Goal: Use online tool/utility: Utilize a website feature to perform a specific function

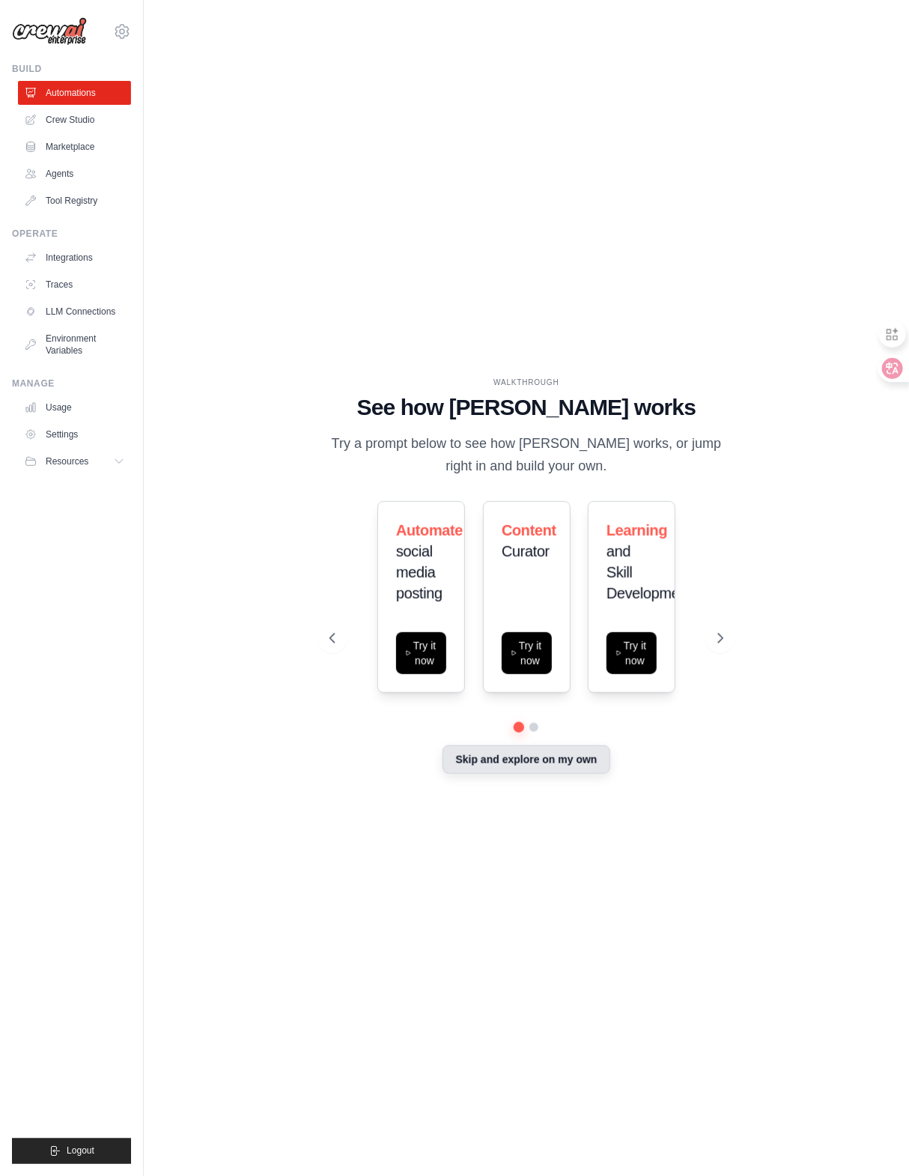
click at [513, 763] on button "Skip and explore on my own" at bounding box center [526, 759] width 167 height 28
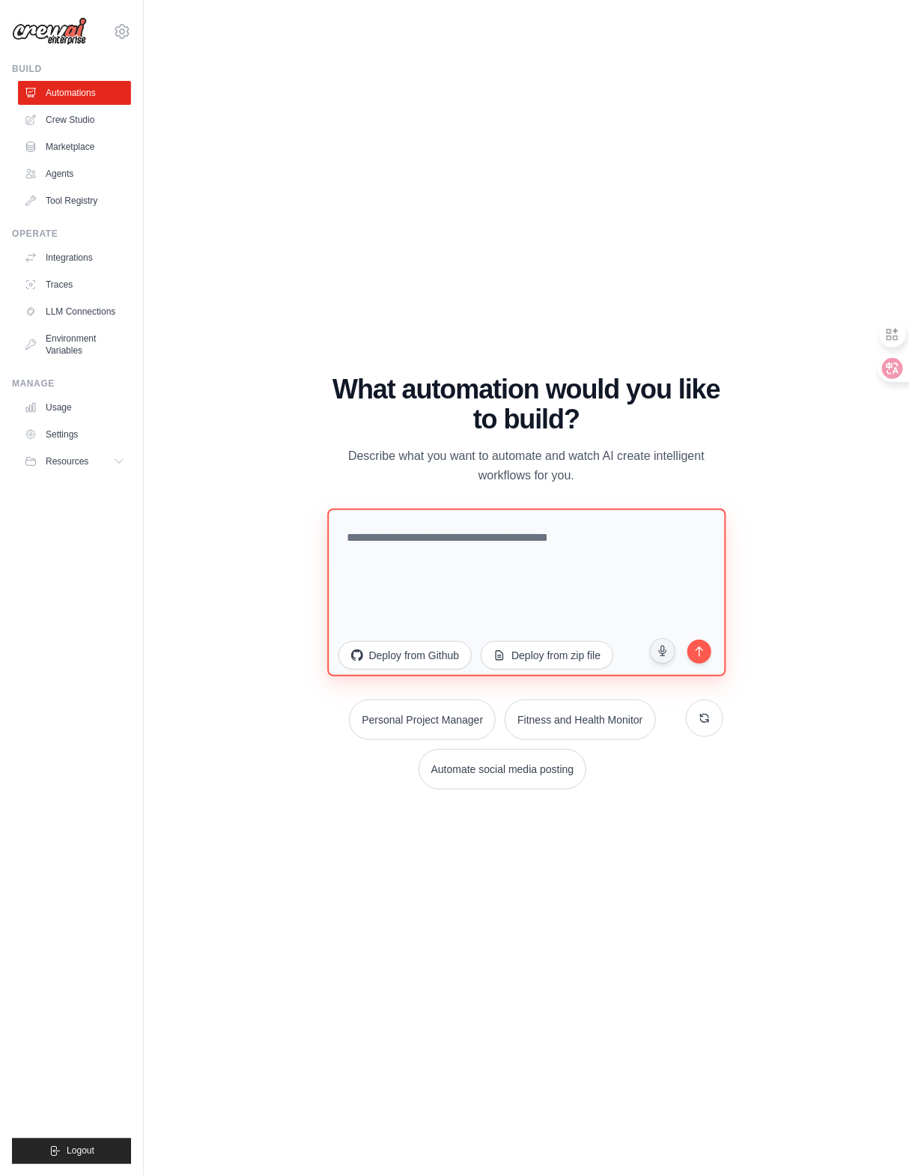
click at [448, 559] on textarea at bounding box center [526, 593] width 398 height 168
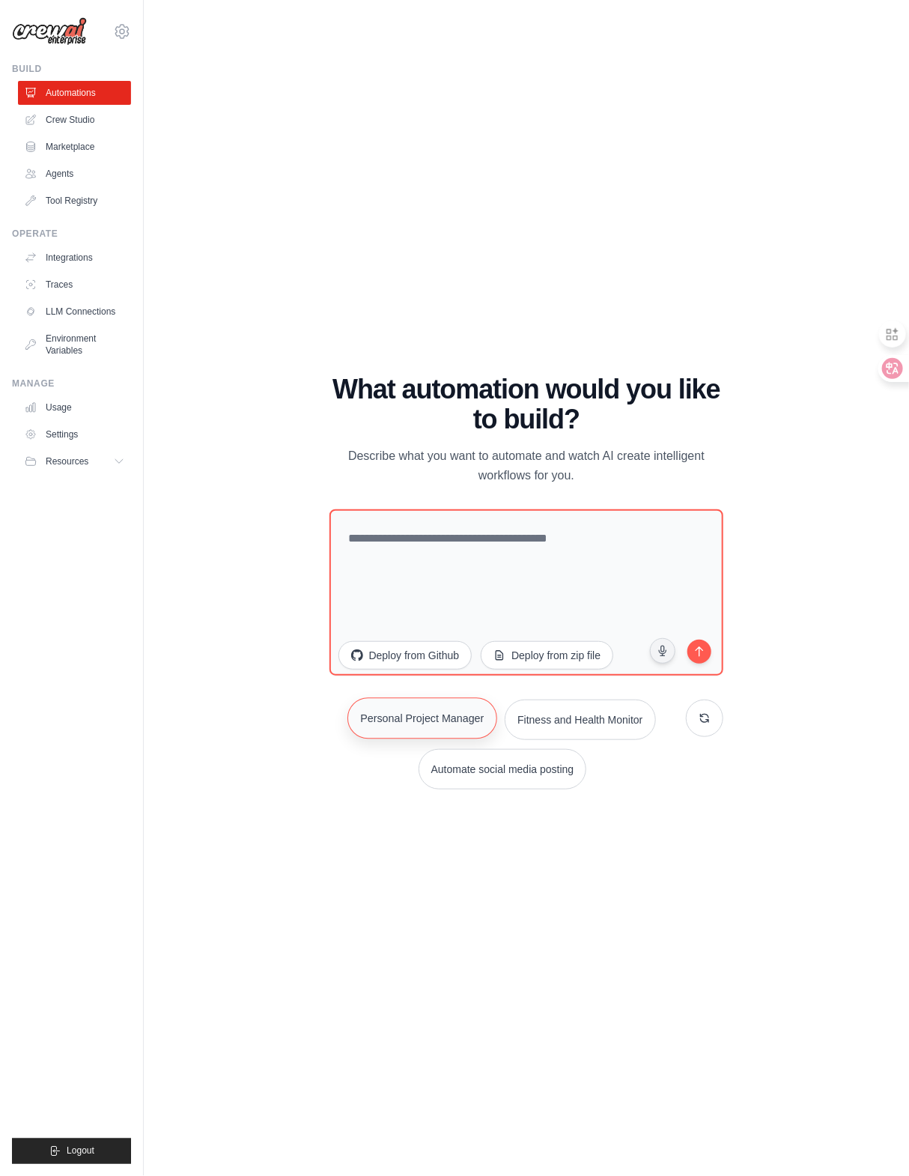
click at [425, 717] on button "Personal Project Manager" at bounding box center [422, 717] width 150 height 41
type textarea "**********"
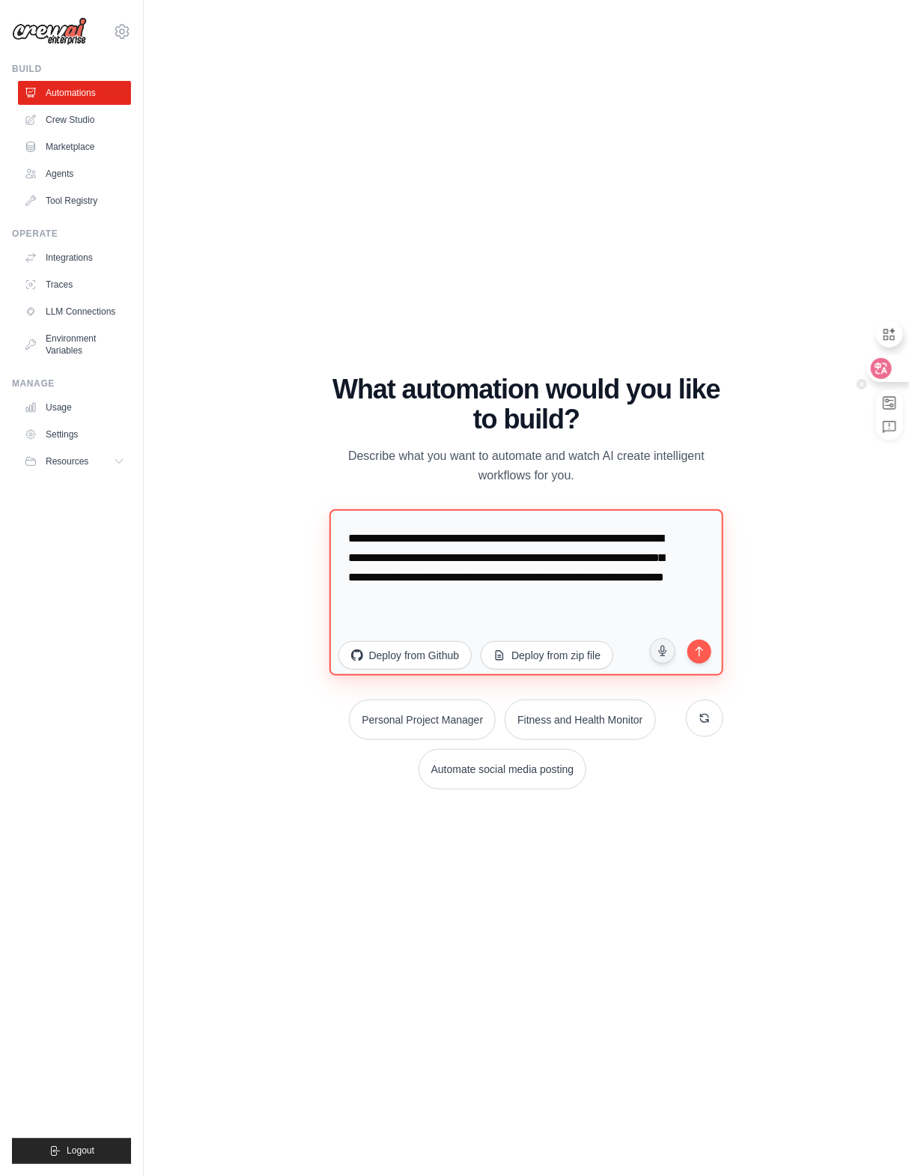
click at [888, 368] on icon at bounding box center [881, 368] width 15 height 15
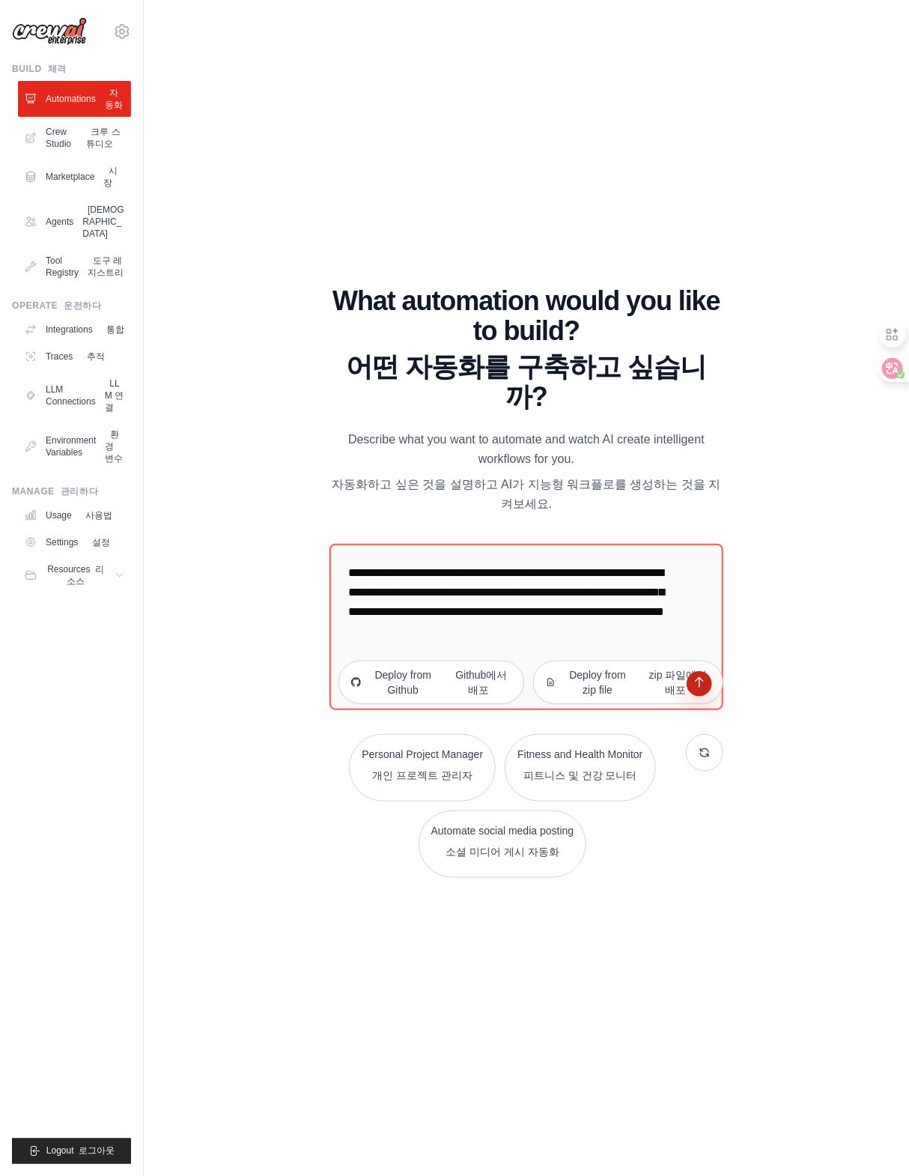
click at [696, 677] on icon "submit" at bounding box center [700, 684] width 14 height 14
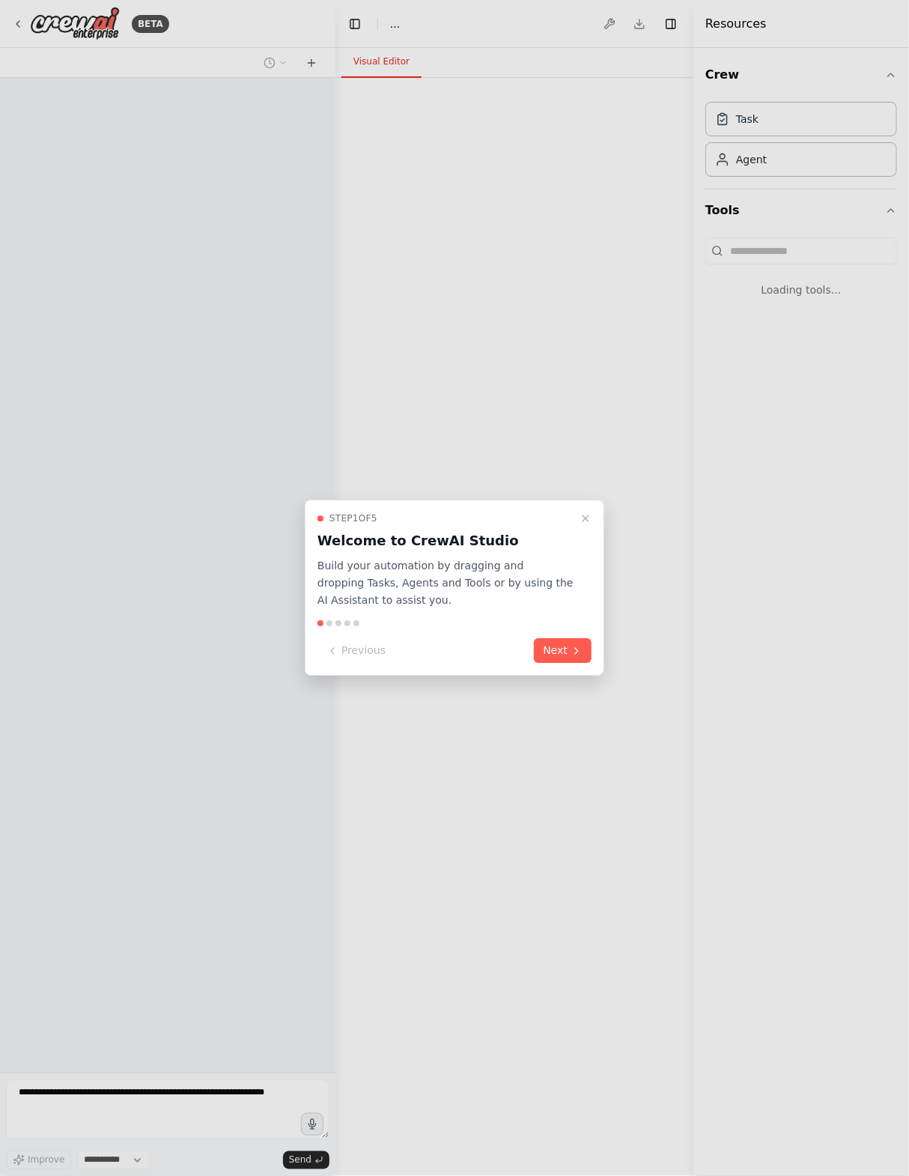
select select "****"
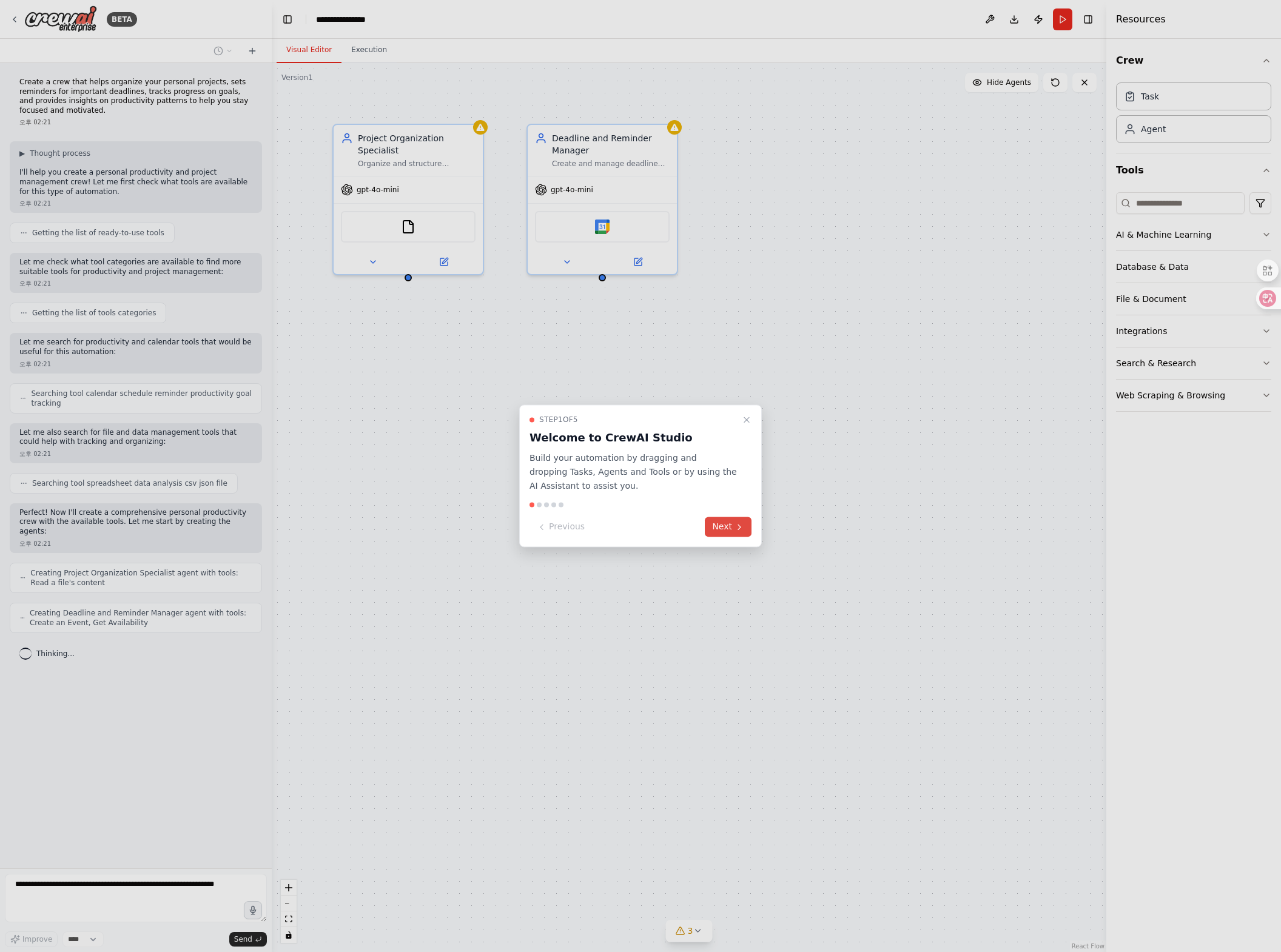
click at [733, 526] on button "Next" at bounding box center [728, 527] width 47 height 20
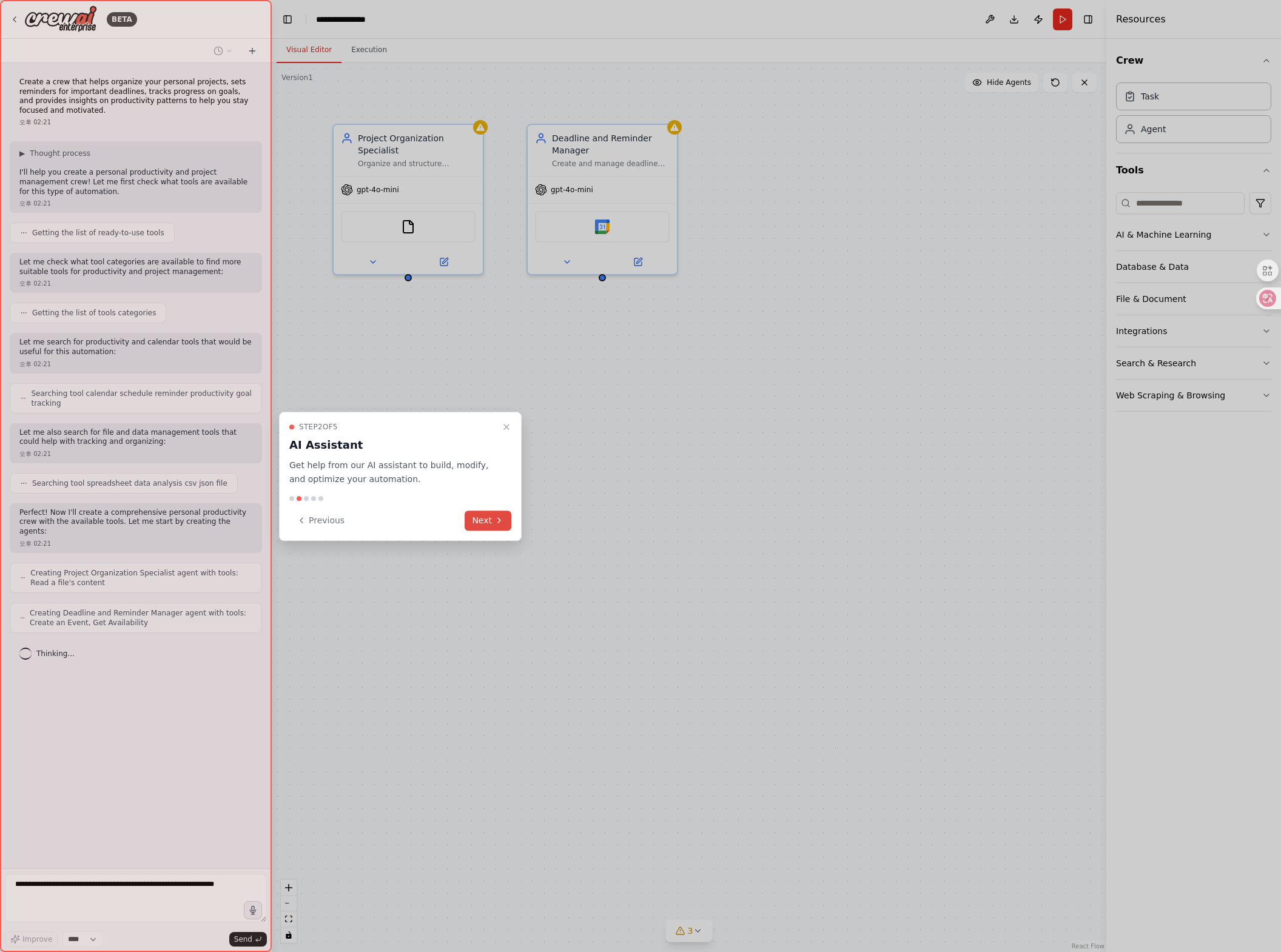
click at [492, 524] on button "Next" at bounding box center [488, 521] width 47 height 20
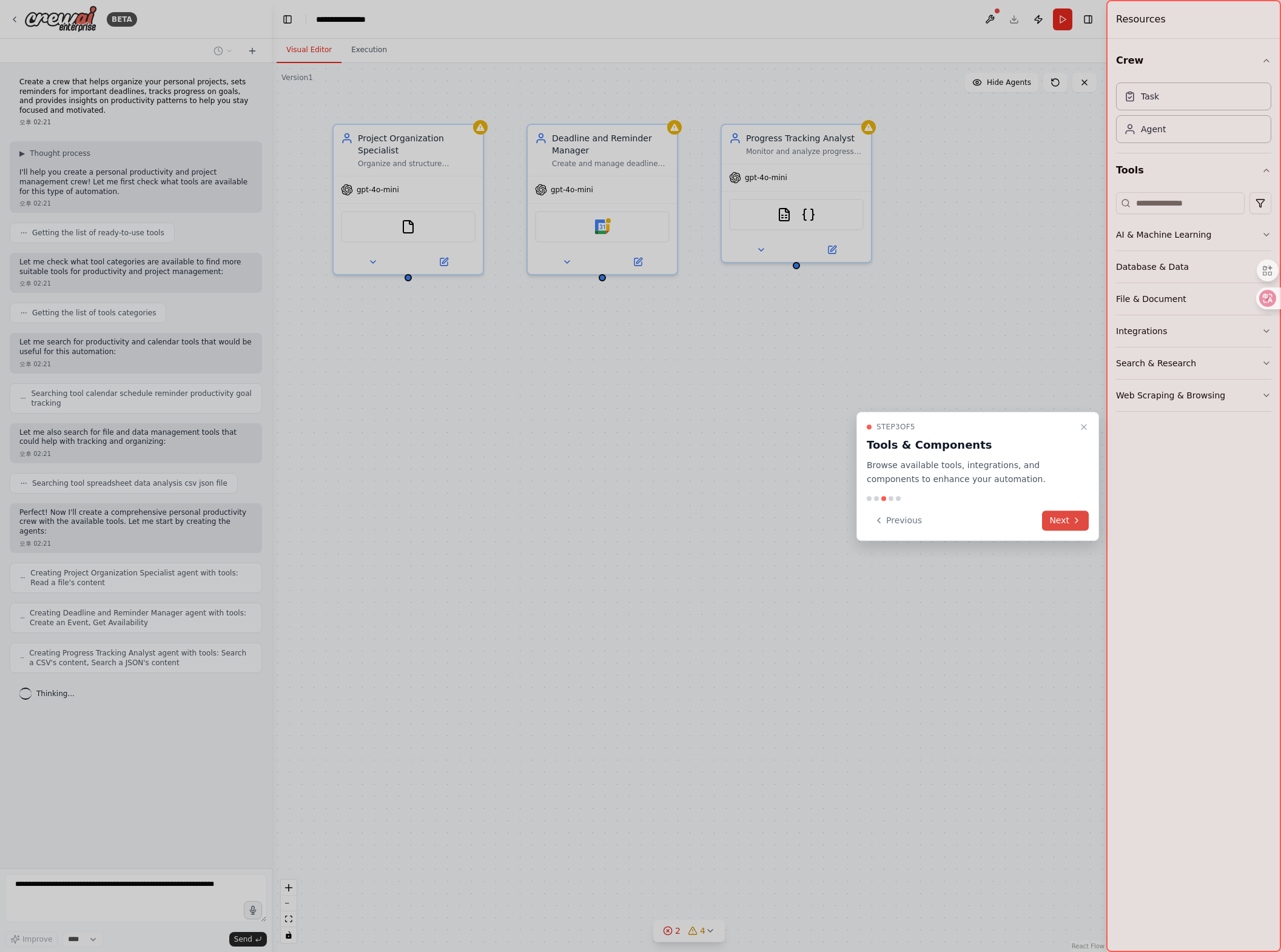
click at [735, 519] on button "Next" at bounding box center [1066, 521] width 47 height 20
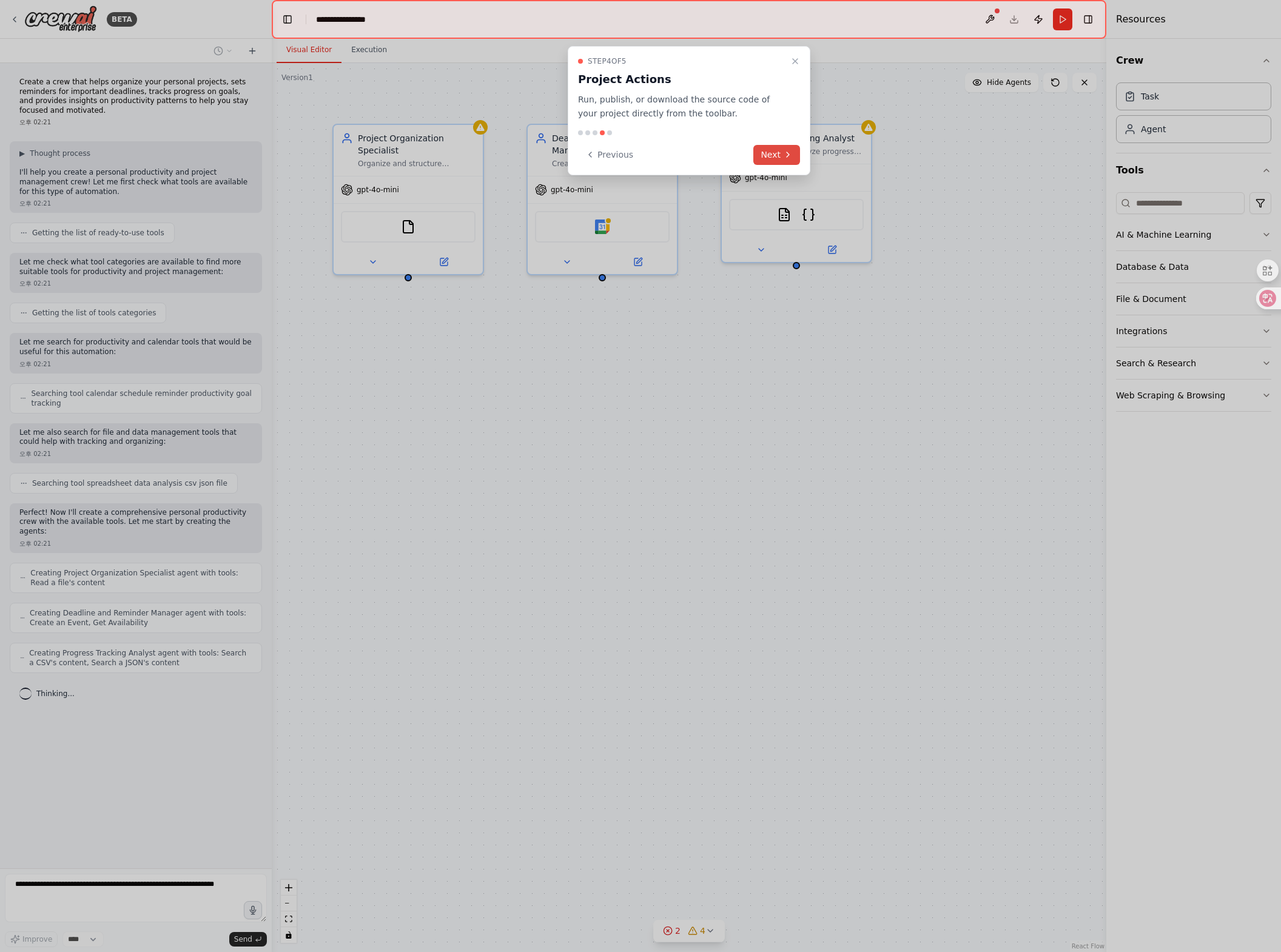
click at [735, 147] on button "Next" at bounding box center [777, 155] width 47 height 20
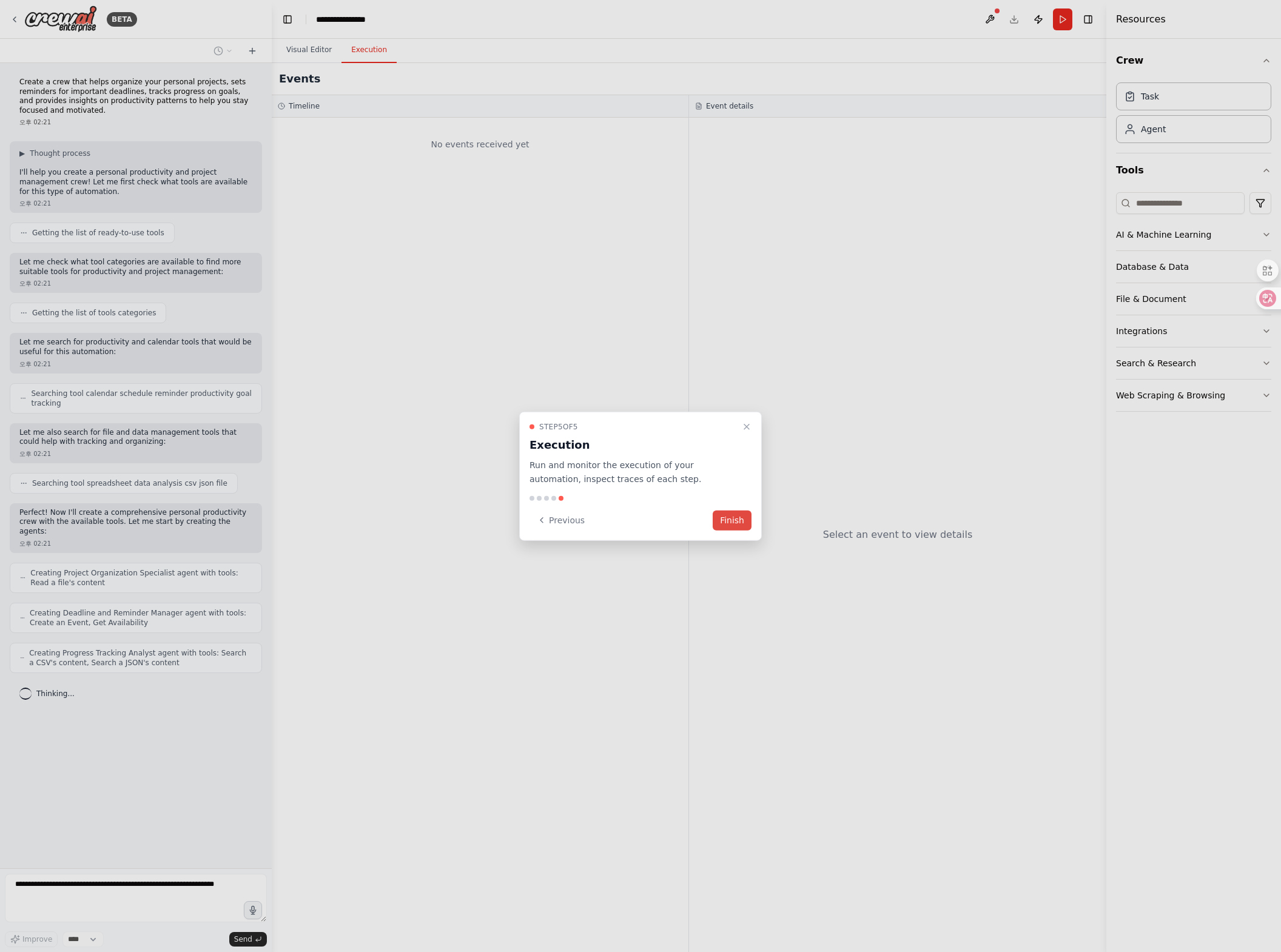
click at [730, 514] on button "Finish" at bounding box center [732, 520] width 39 height 20
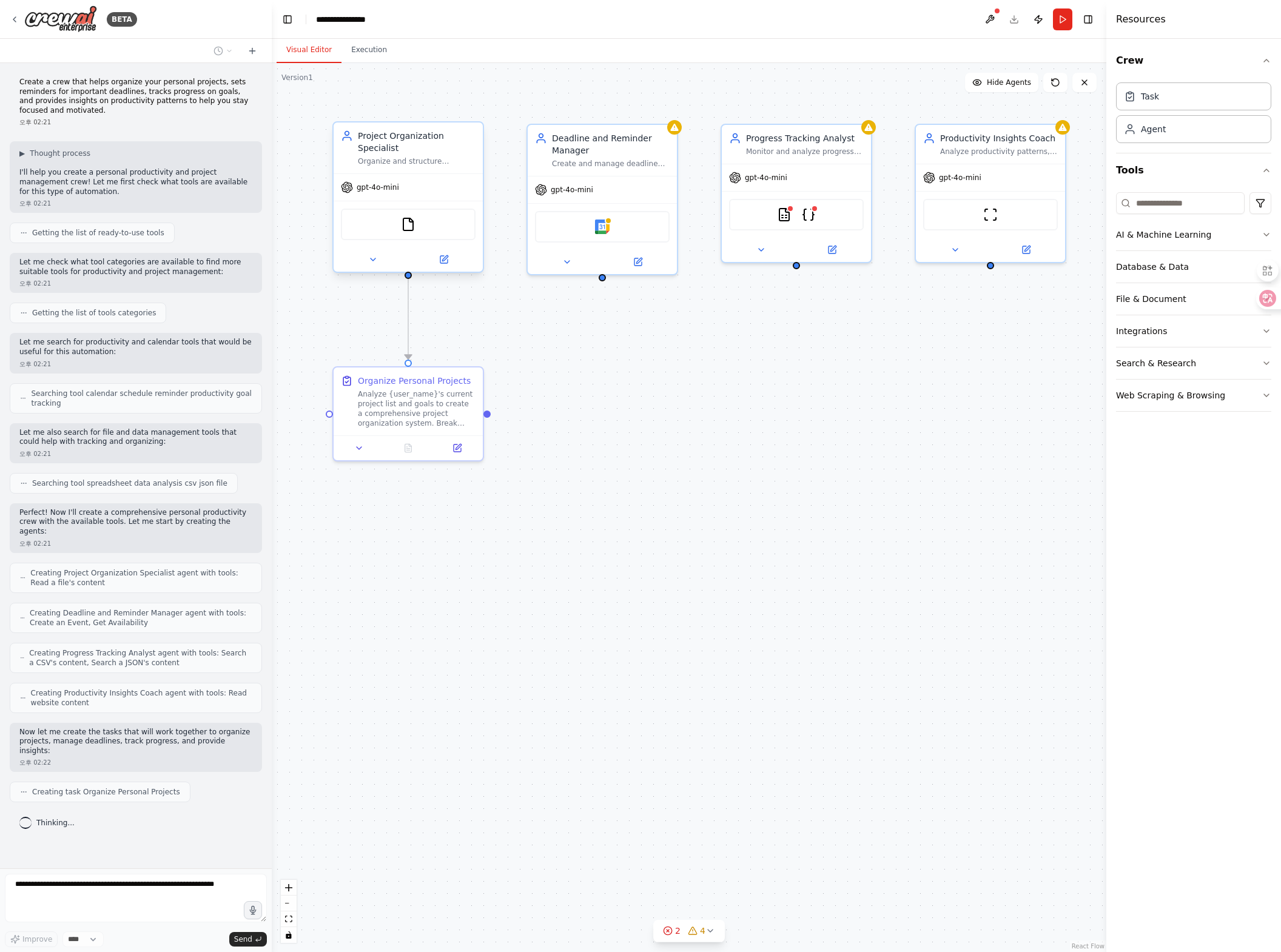
click at [415, 232] on div "FileReadTool" at bounding box center [408, 224] width 149 height 47
click at [428, 209] on div "FileReadTool" at bounding box center [408, 224] width 134 height 32
click at [450, 180] on div "gpt-4o-mini" at bounding box center [408, 187] width 149 height 27
click at [461, 174] on div "gpt-4o-mini" at bounding box center [408, 187] width 149 height 27
click at [381, 253] on button at bounding box center [372, 260] width 69 height 15
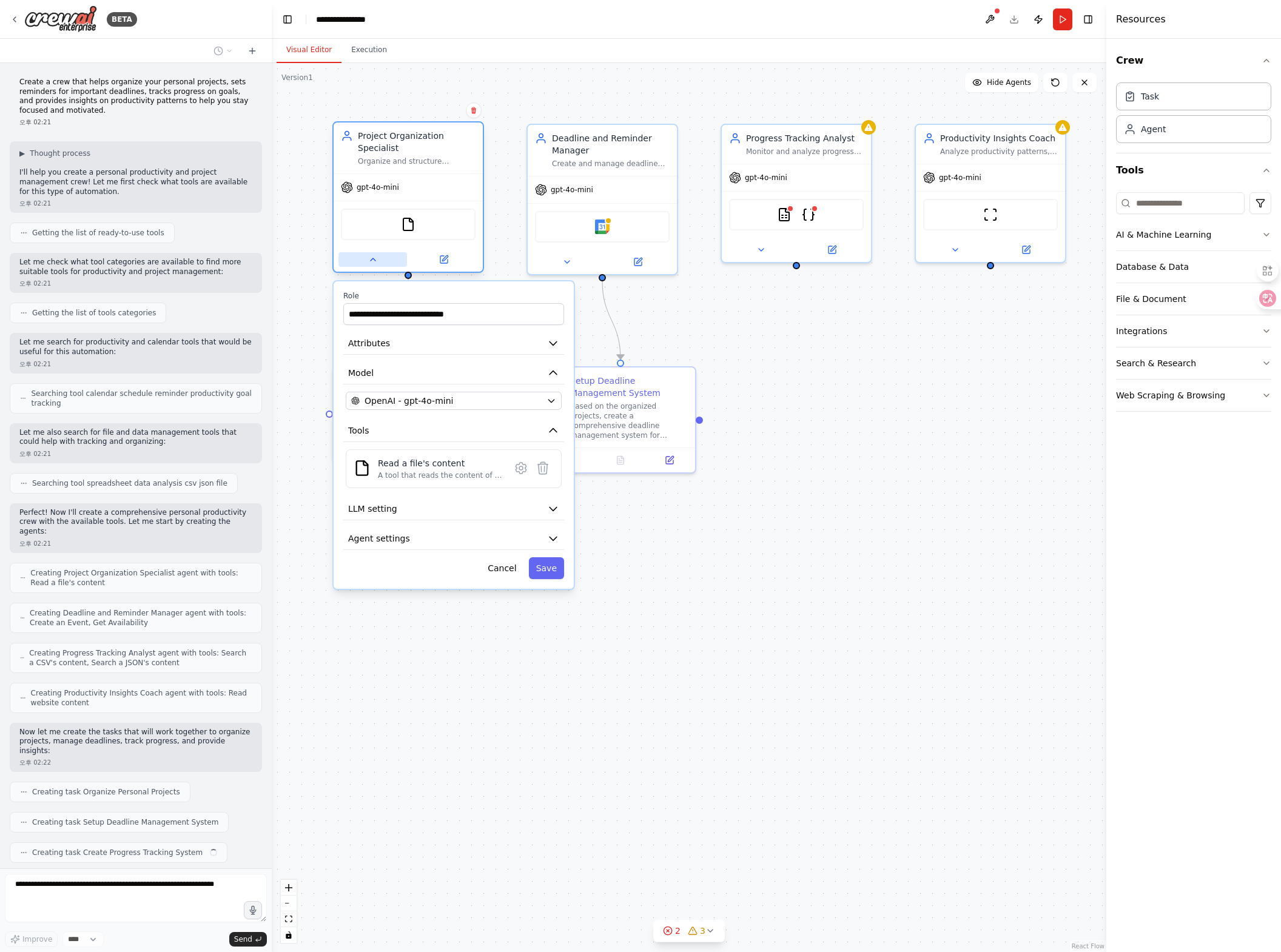
scroll to position [13, 0]
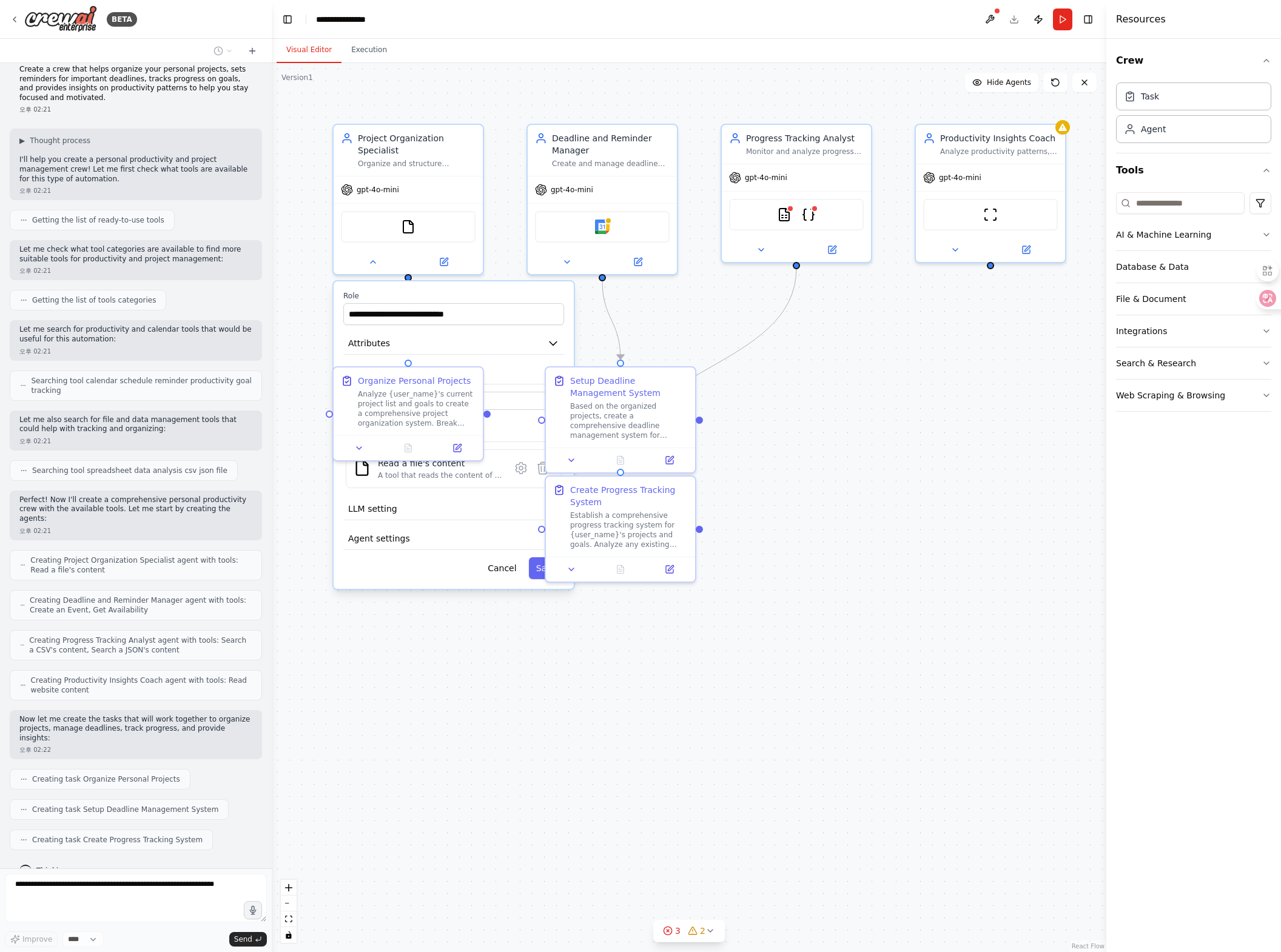
click at [735, 372] on div ".deletable-edge-delete-btn { width: 20px; height: 20px; border: 0px solid #ffff…" at bounding box center [689, 508] width 835 height 889
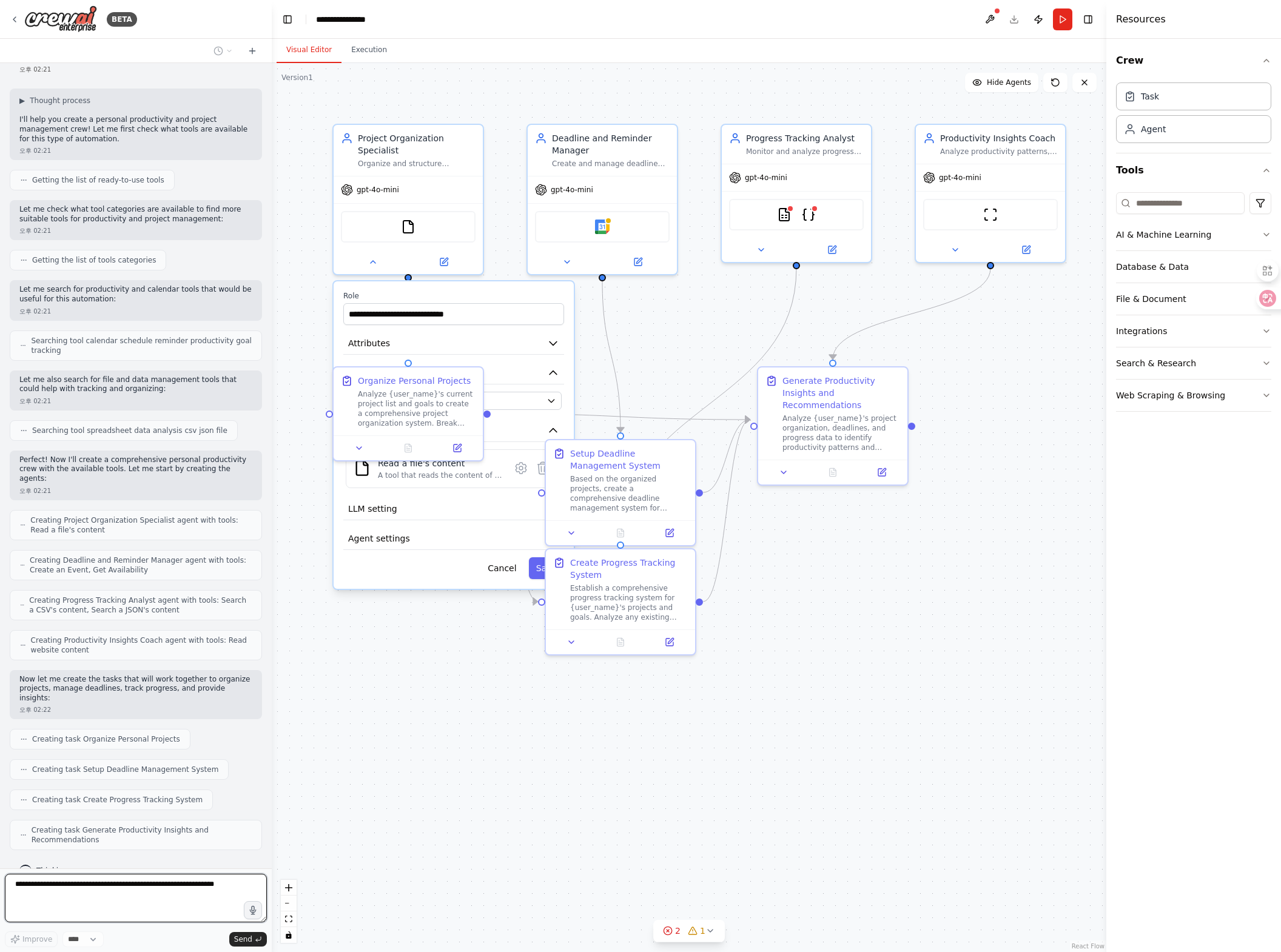
click at [735, 321] on div ".deletable-edge-delete-btn { width: 20px; height: 20px; border: 0px solid #ffff…" at bounding box center [689, 508] width 835 height 889
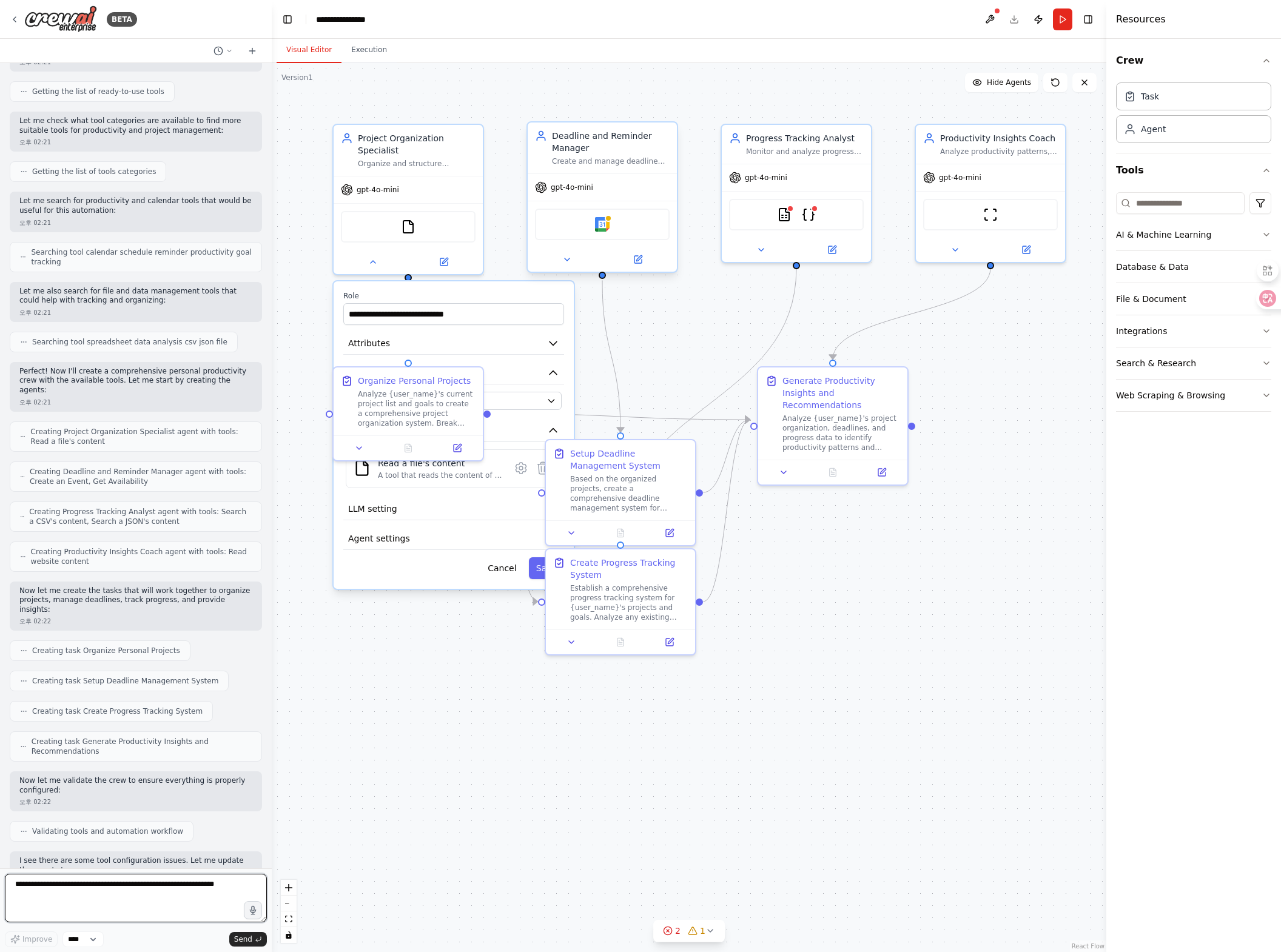
scroll to position [151, 0]
